Goal: Find specific page/section: Find specific page/section

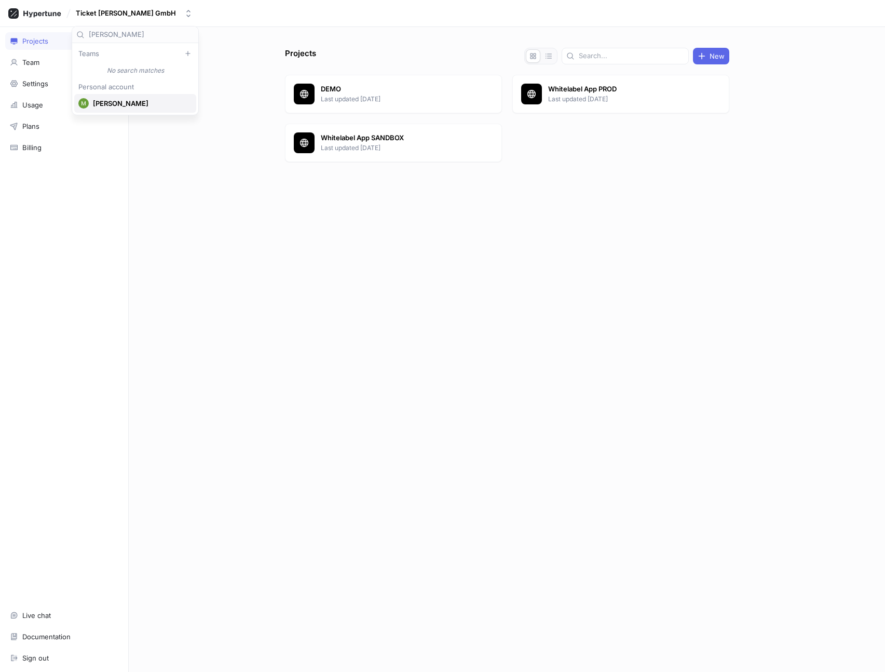
type input "[PERSON_NAME]"
click at [160, 106] on div "[PERSON_NAME]" at bounding box center [135, 103] width 122 height 19
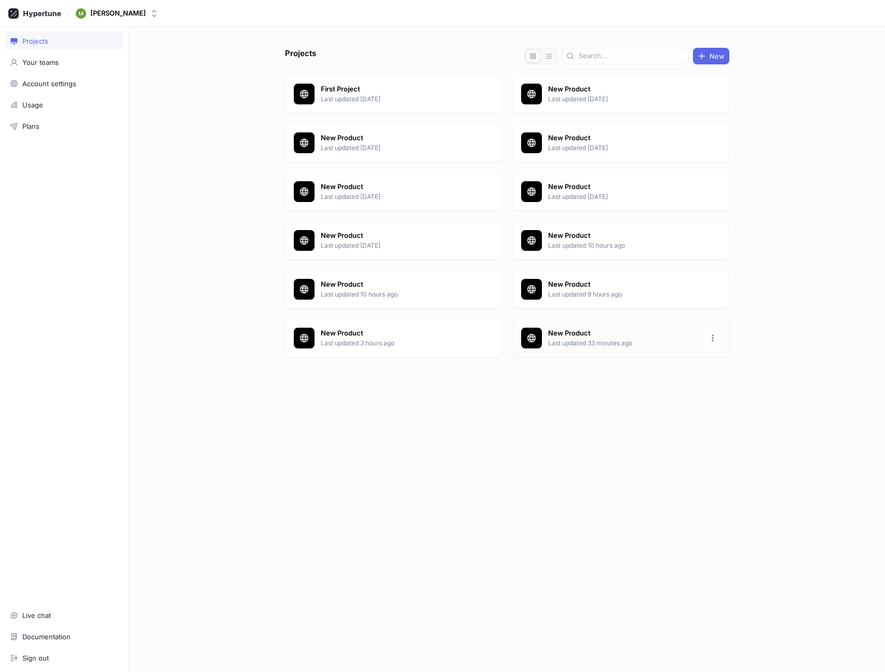
click at [624, 331] on p "New Product" at bounding box center [623, 333] width 151 height 10
click at [89, 63] on div "Your teams" at bounding box center [64, 62] width 108 height 8
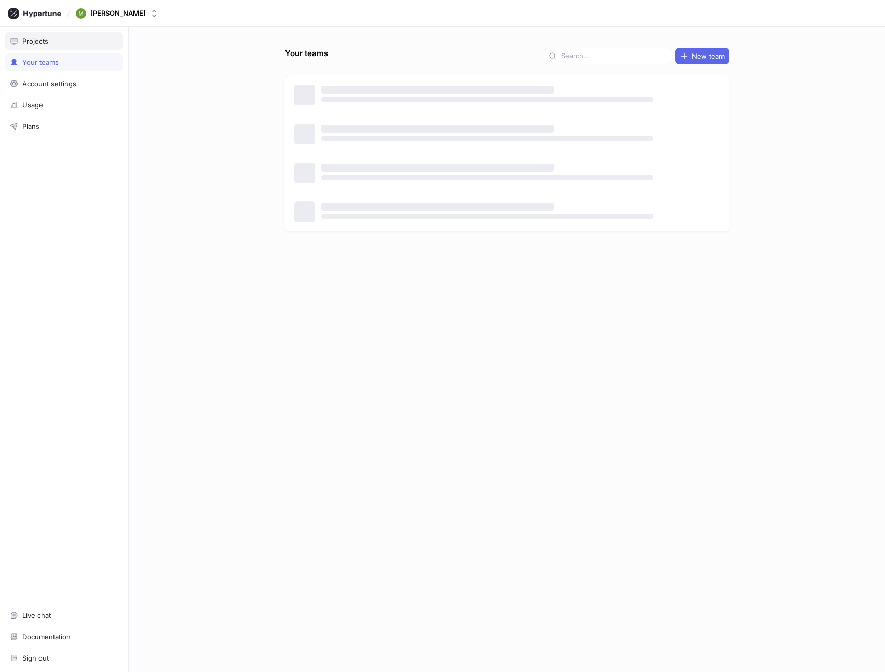
click at [74, 47] on div "Projects" at bounding box center [64, 41] width 118 height 18
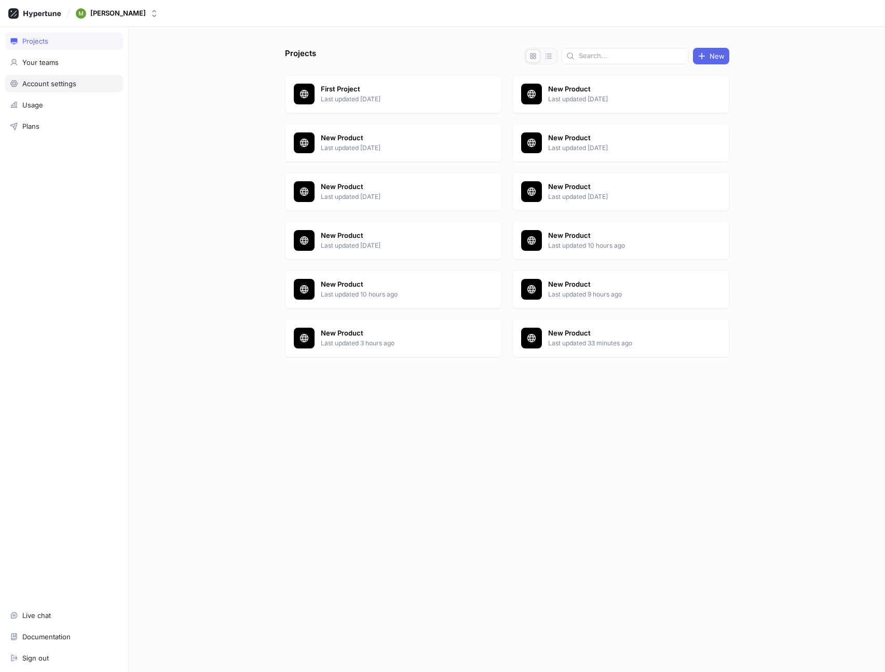
click at [76, 80] on div "Account settings" at bounding box center [49, 83] width 54 height 8
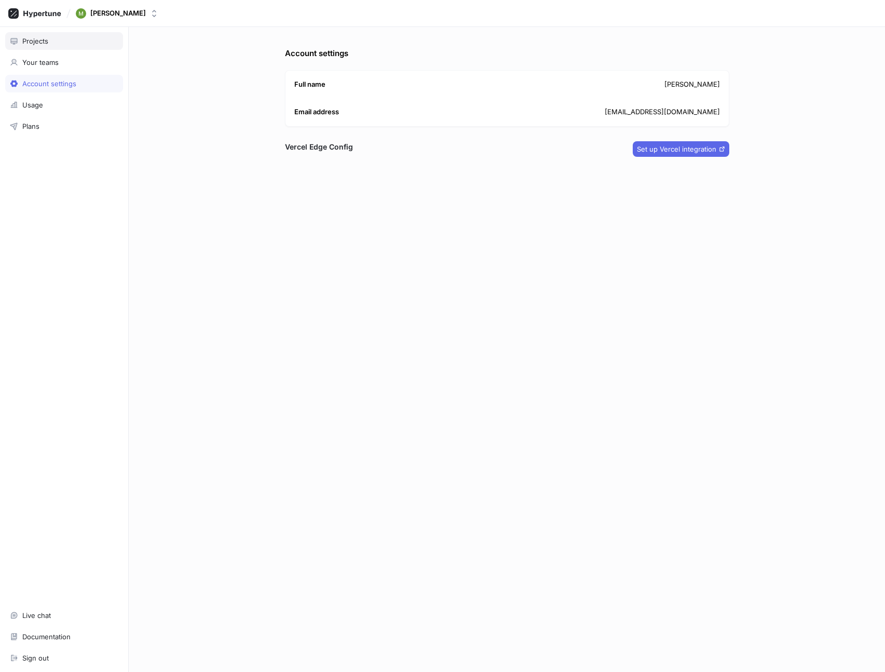
click at [59, 44] on div "Projects" at bounding box center [64, 41] width 108 height 8
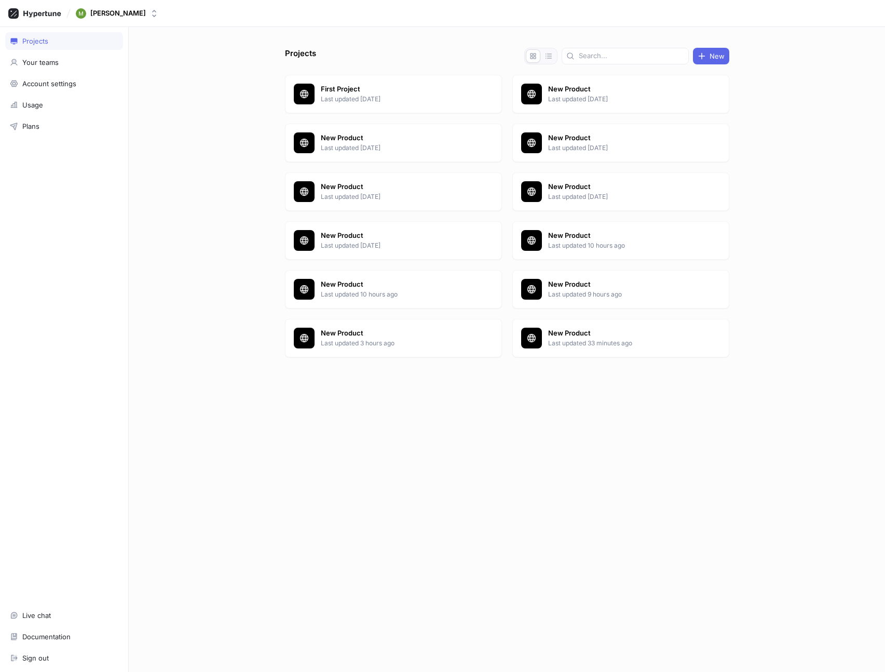
click at [587, 358] on div "First Project Last updated [DATE] New Product Last updated [DATE] New Product L…" at bounding box center [507, 218] width 444 height 287
click at [576, 345] on p "Last updated 33 minutes ago" at bounding box center [623, 342] width 151 height 9
click at [334, 88] on p "First Project" at bounding box center [396, 89] width 151 height 10
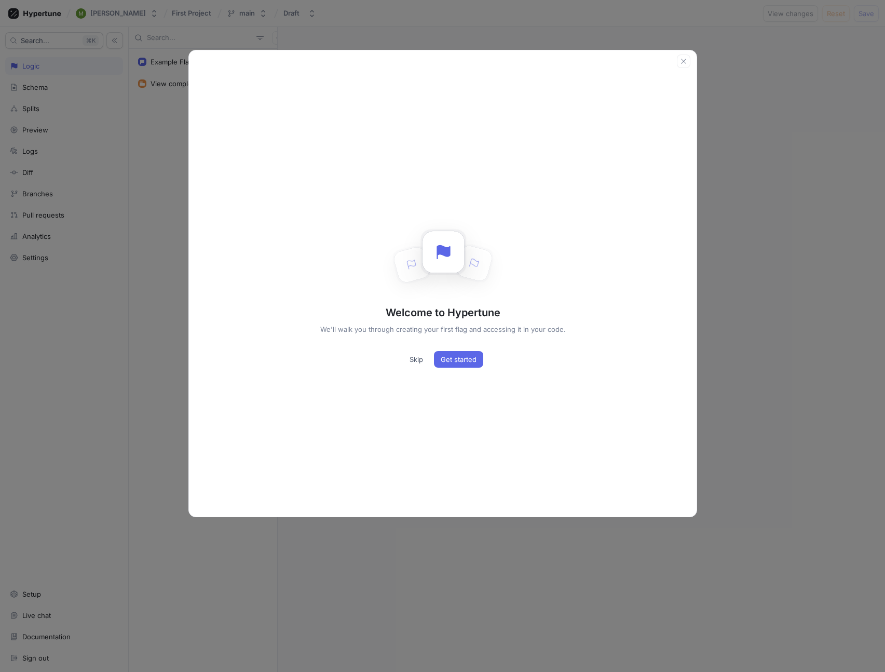
click at [200, 36] on div "Welcome to Hypertune We'll walk you through creating your first flag and access…" at bounding box center [442, 336] width 885 height 672
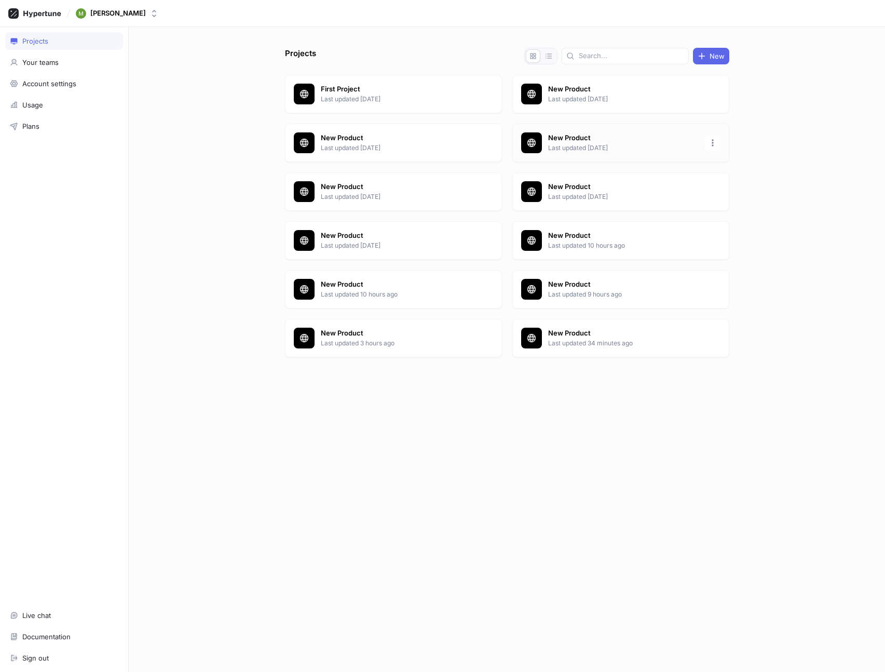
click at [624, 150] on p "Last updated [DATE]" at bounding box center [623, 147] width 151 height 9
click at [550, 248] on p "Last updated 10 hours ago" at bounding box center [623, 245] width 151 height 9
click at [429, 291] on p "Last updated 10 hours ago" at bounding box center [396, 294] width 151 height 9
click at [628, 344] on p "Last updated 34 minutes ago" at bounding box center [623, 342] width 151 height 9
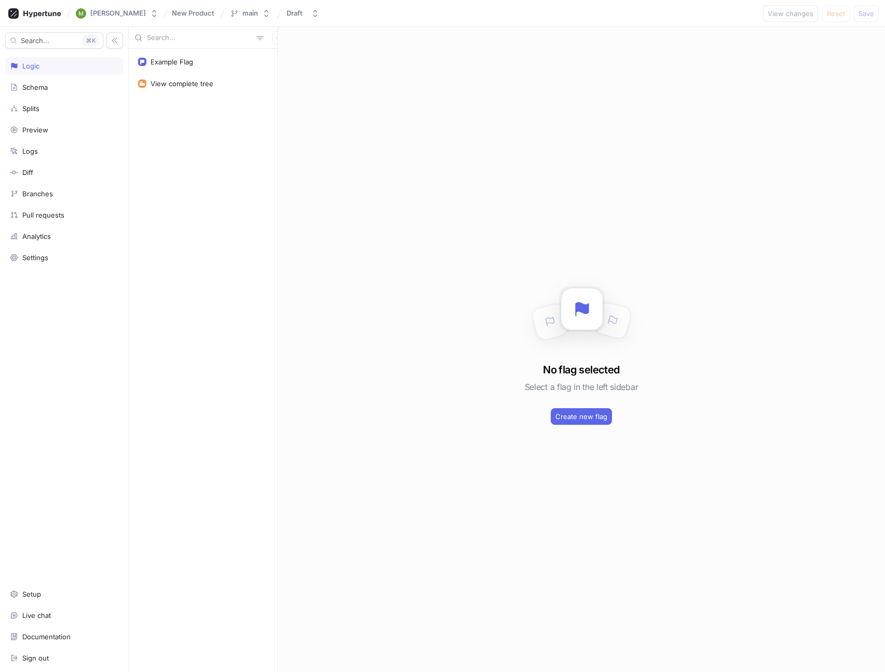
click at [358, 131] on div "No flag selected Select a flag in the left sidebar Create new flag" at bounding box center [581, 349] width 607 height 645
